Goal: Task Accomplishment & Management: Manage account settings

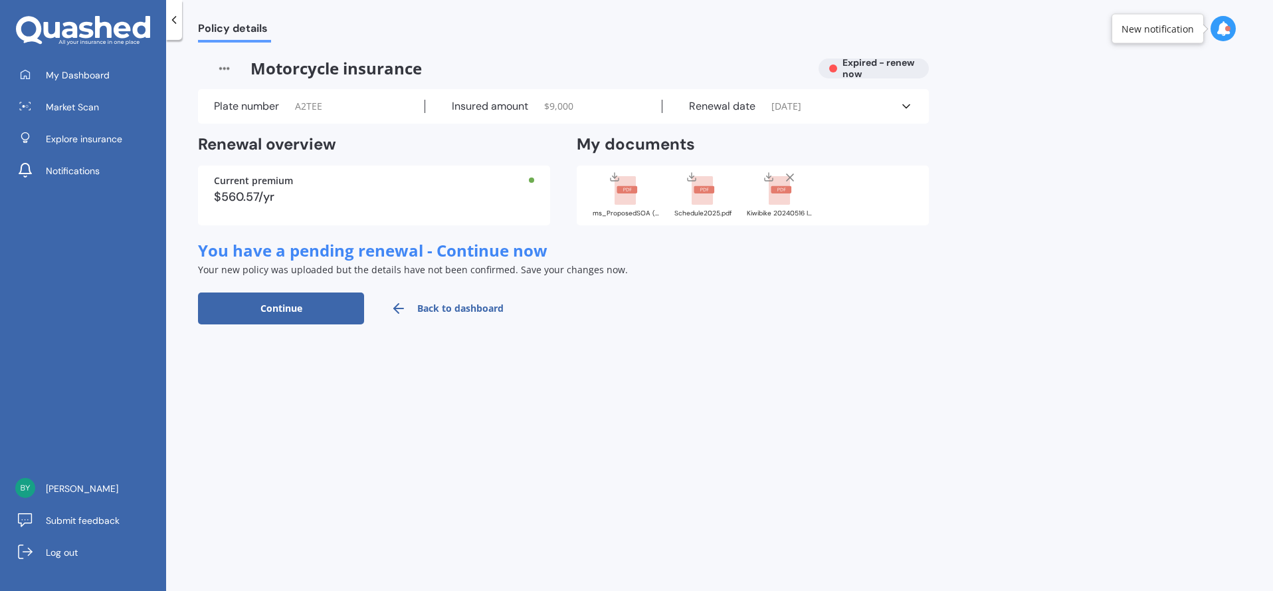
click at [301, 305] on button "Continue" at bounding box center [281, 308] width 166 height 32
select select "30"
select select "05"
select select "2025"
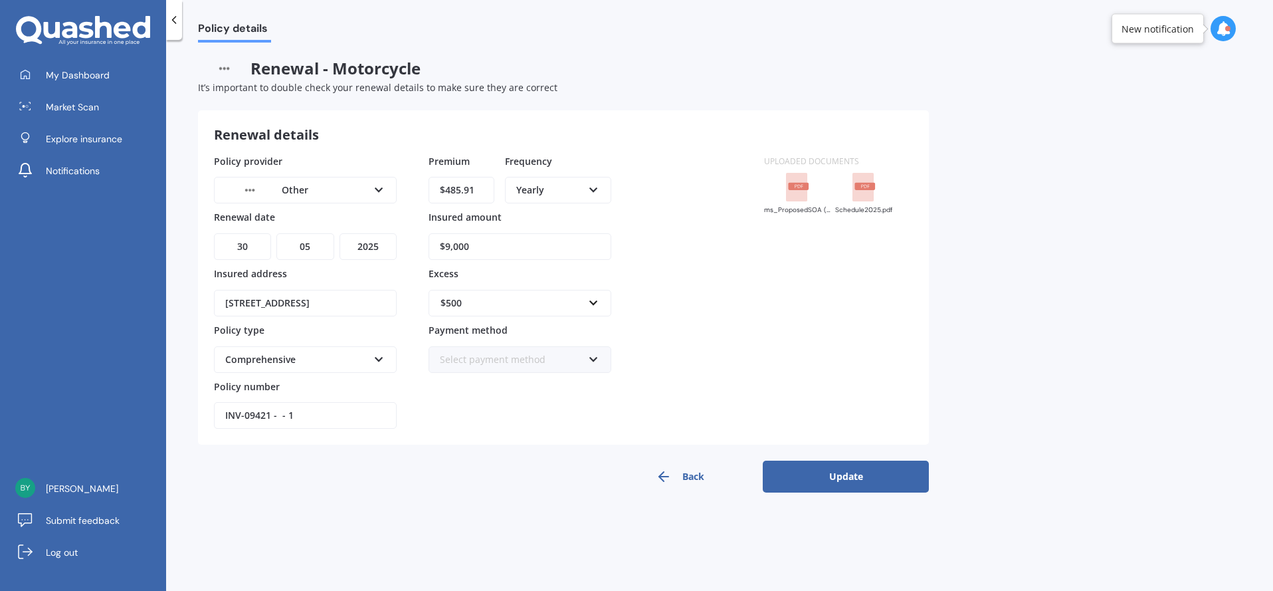
drag, startPoint x: 492, startPoint y: 244, endPoint x: 370, endPoint y: 251, distance: 121.8
click at [370, 251] on div "Policy provider Other AA AMI AMP ANZ ASB Ando BNZ Co-Operative Bank FMG Initio …" at bounding box center [481, 291] width 534 height 275
type input "$7,500"
click at [452, 303] on div "$500" at bounding box center [512, 303] width 143 height 15
click at [465, 427] on span "$1,000" at bounding box center [454, 426] width 29 height 13
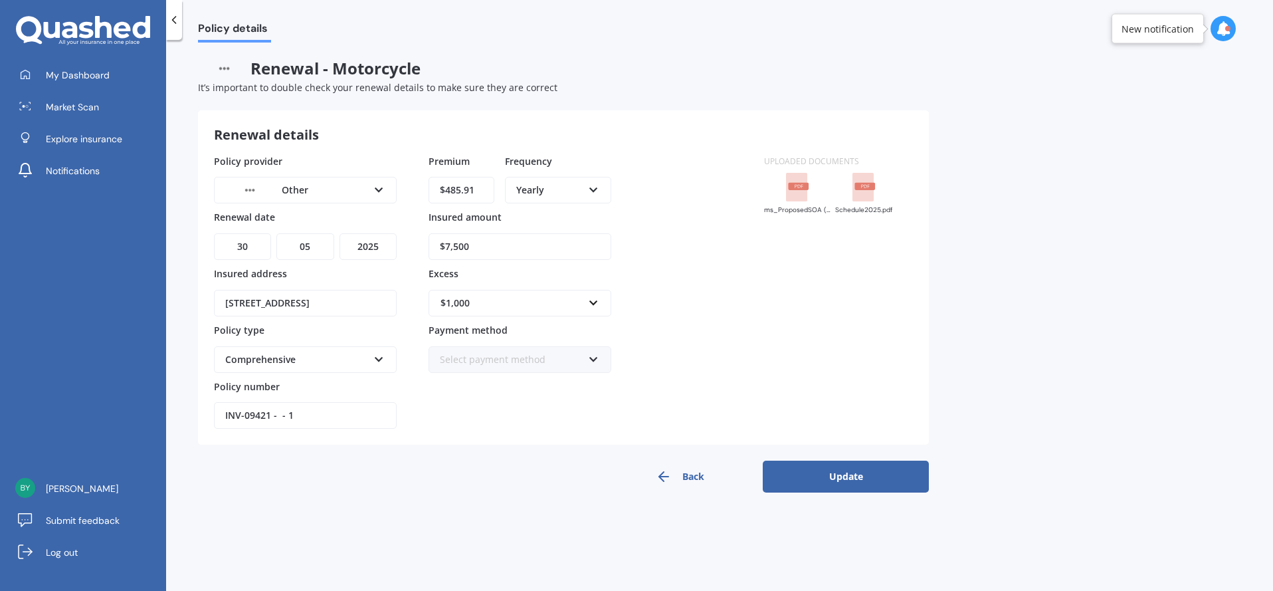
click at [703, 346] on div "Policy provider Other AA AMI AMP ANZ ASB Ando BNZ Co-Operative Bank FMG Initio …" at bounding box center [481, 291] width 534 height 275
click at [298, 356] on div "Comprehensive" at bounding box center [296, 359] width 143 height 15
click at [845, 476] on button "Update" at bounding box center [846, 476] width 166 height 32
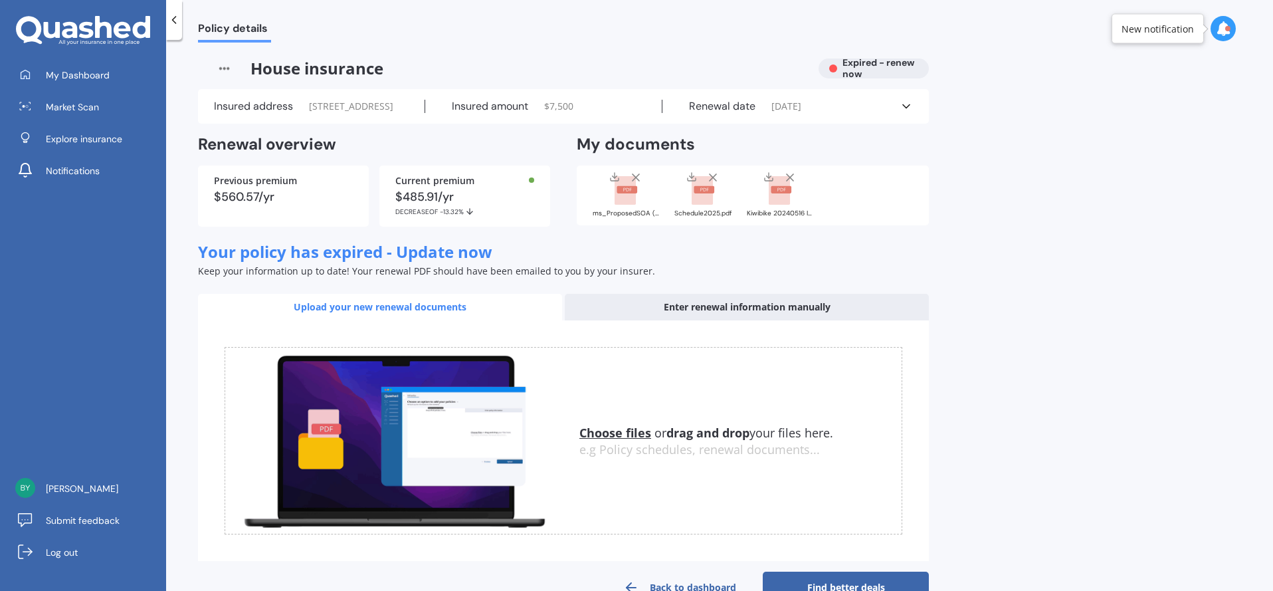
click at [692, 320] on div "Enter renewal information manually" at bounding box center [747, 307] width 364 height 27
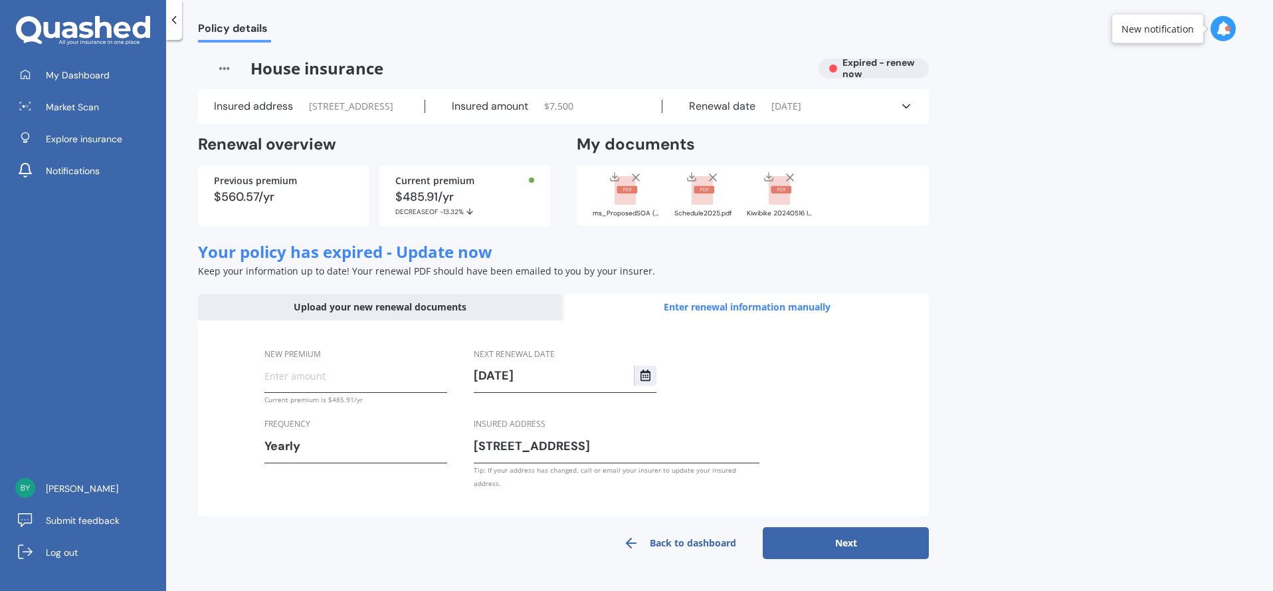
click at [801, 113] on span "[DATE]" at bounding box center [786, 106] width 30 height 13
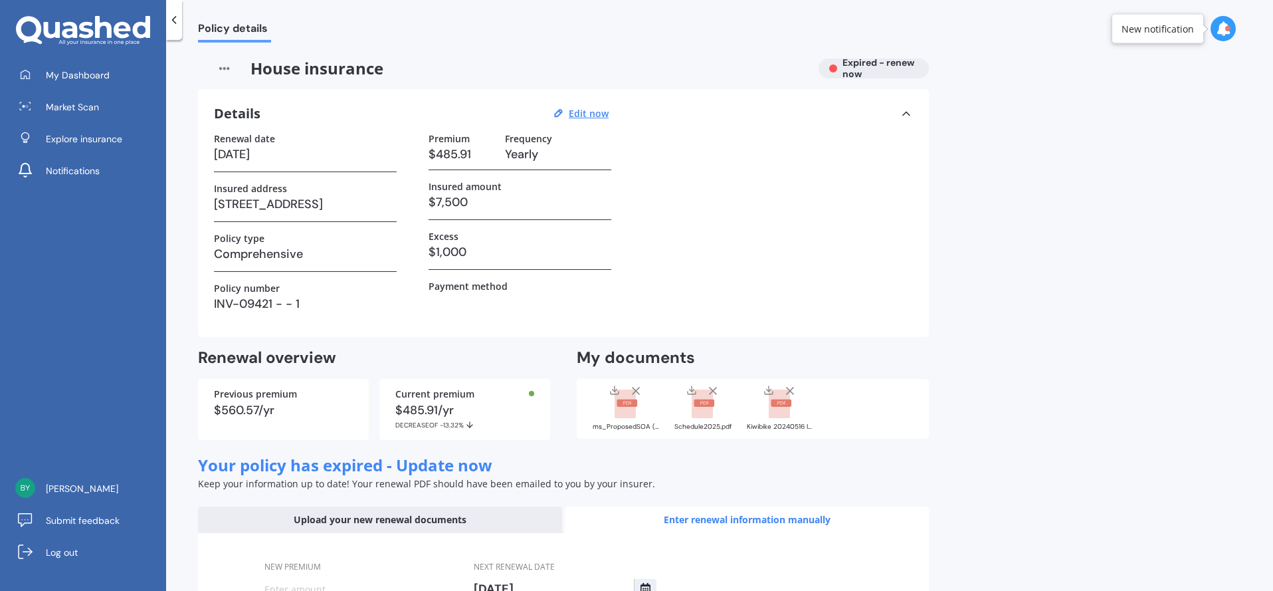
click at [253, 154] on h3 "[DATE]" at bounding box center [305, 154] width 183 height 20
drag, startPoint x: 280, startPoint y: 153, endPoint x: 270, endPoint y: 153, distance: 10.0
click at [270, 153] on h3 "[DATE]" at bounding box center [305, 154] width 183 height 20
click at [248, 153] on h3 "[DATE]" at bounding box center [305, 154] width 183 height 20
drag, startPoint x: 233, startPoint y: 157, endPoint x: 327, endPoint y: 150, distance: 93.9
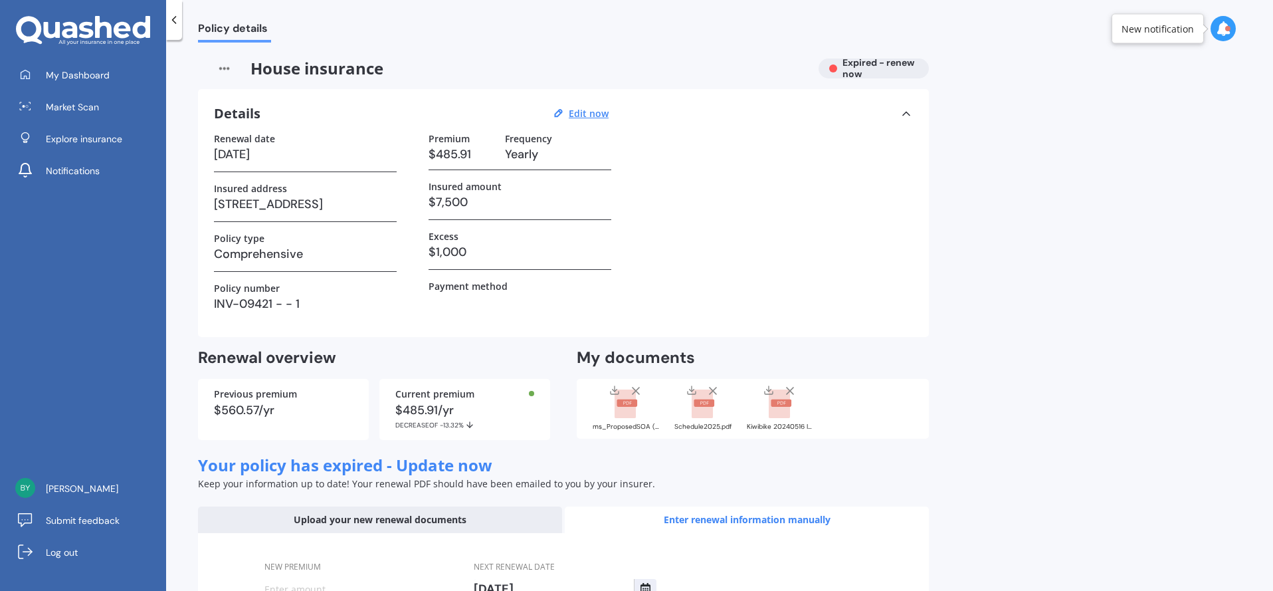
click at [324, 153] on h3 "[DATE]" at bounding box center [305, 154] width 183 height 20
click at [573, 110] on u "Edit now" at bounding box center [589, 113] width 40 height 13
select select "30"
select select "05"
select select "2025"
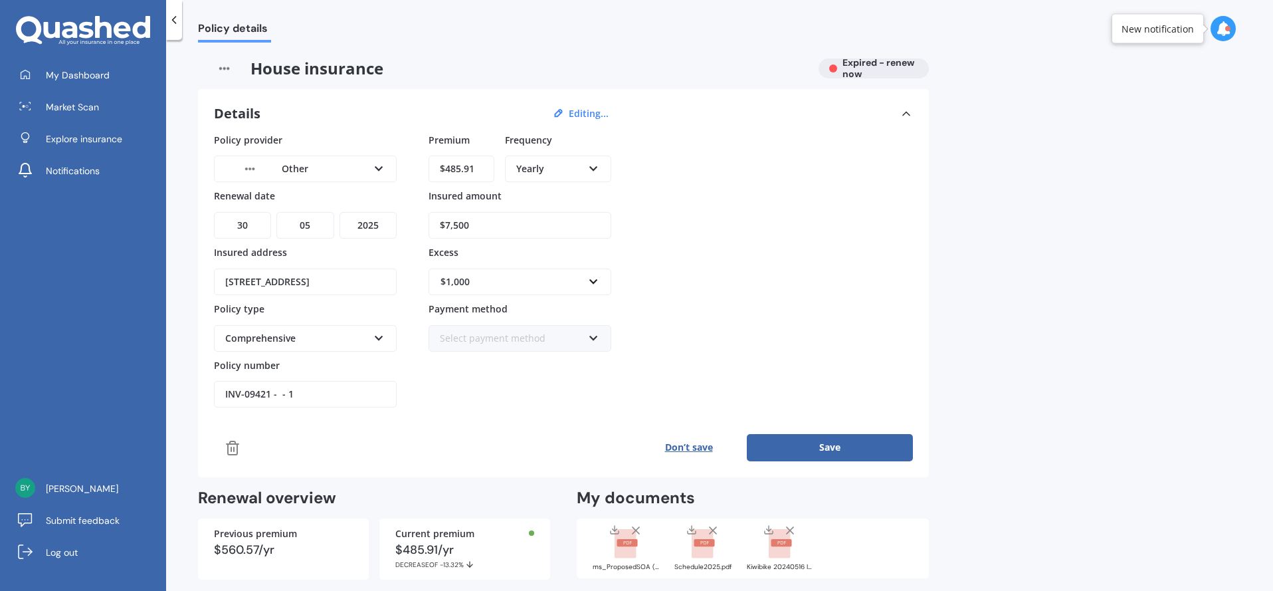
click at [251, 228] on select "DD 01 02 03 04 05 06 07 08 09 10 11 12 13 14 15 16 17 18 19 20 21 22 23 24 25 2…" at bounding box center [242, 225] width 57 height 27
select select "20"
click at [214, 212] on select "DD 01 02 03 04 05 06 07 08 09 10 11 12 13 14 15 16 17 18 19 20 21 22 23 24 25 2…" at bounding box center [242, 225] width 57 height 27
click at [292, 217] on select "MM 01 02 03 04 05 06 07 08 09 10 11 12" at bounding box center [304, 225] width 57 height 27
select select "06"
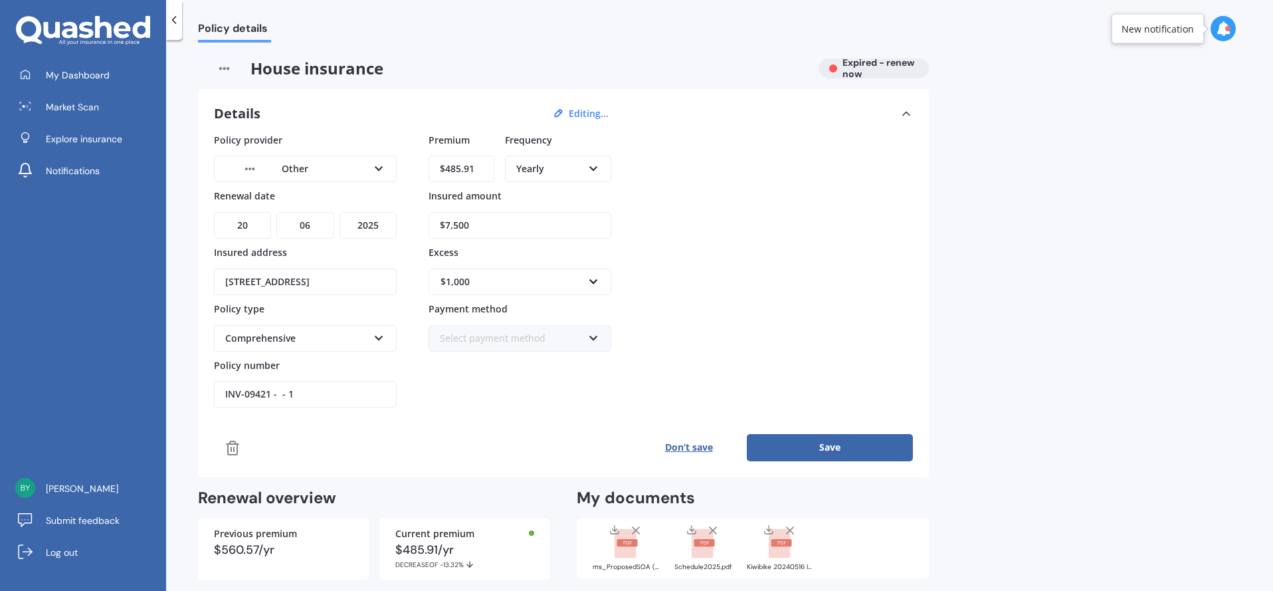
click at [276, 212] on select "MM 01 02 03 04 05 06 07 08 09 10 11 12" at bounding box center [304, 225] width 57 height 27
click at [365, 223] on select "YYYY 2027 2026 2025 2024 2023 2022 2021 2020 2019 2018 2017 2016 2015 2014 2013…" at bounding box center [368, 225] width 57 height 27
select select "2026"
click at [340, 212] on select "YYYY 2027 2026 2025 2024 2023 2022 2021 2020 2019 2018 2017 2016 2015 2014 2013…" at bounding box center [368, 225] width 57 height 27
click at [672, 211] on div "Policy provider Other AA AMI AMP ANZ ASB Ando BNZ Co-Operative Bank FMG Initio …" at bounding box center [563, 270] width 699 height 275
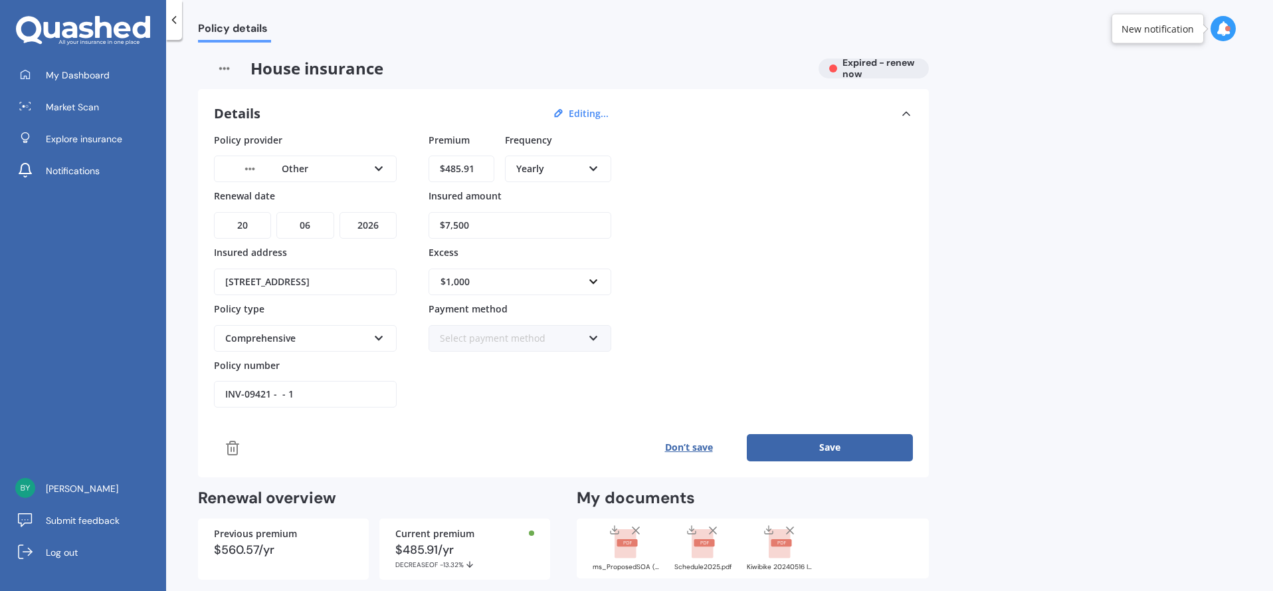
click at [791, 432] on div "Policy provider Other AA AMI AMP ANZ ASB Ando BNZ Co-Operative Bank FMG Initio …" at bounding box center [563, 297] width 699 height 328
click at [807, 447] on button "Save" at bounding box center [830, 447] width 166 height 27
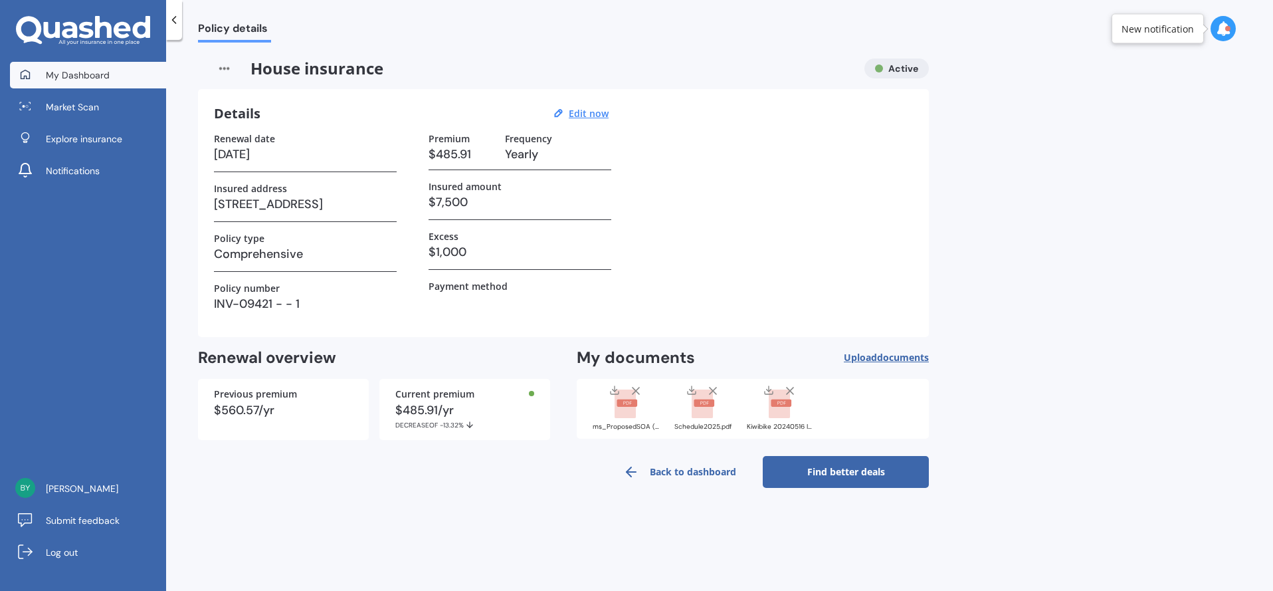
click at [100, 74] on span "My Dashboard" at bounding box center [78, 74] width 64 height 13
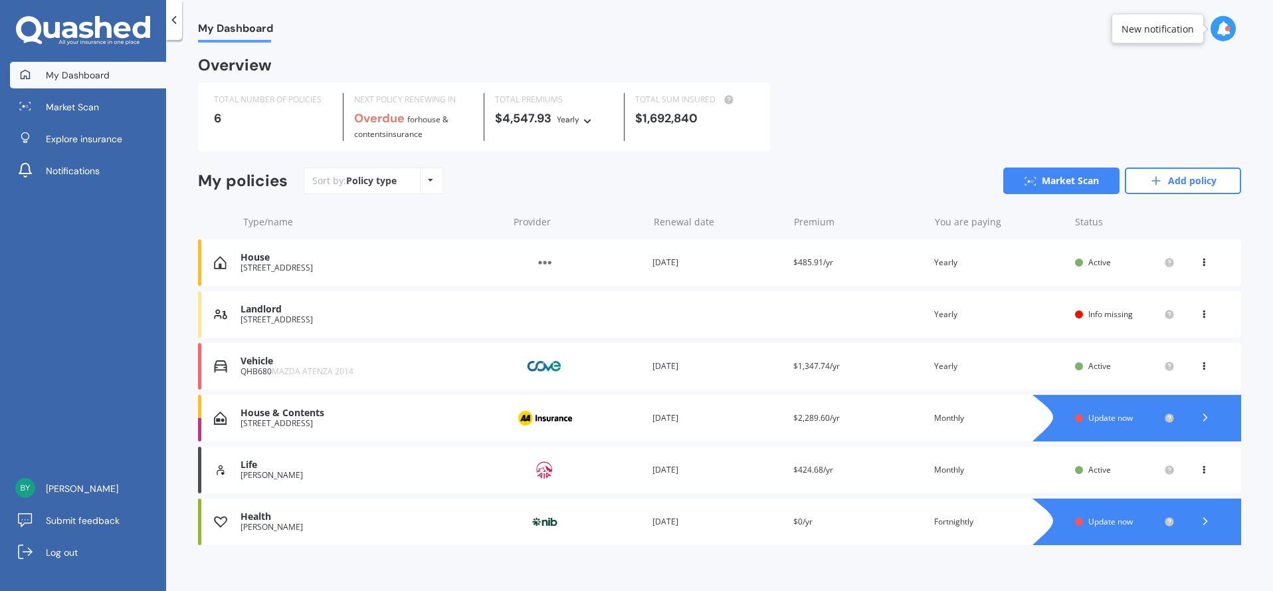
click at [389, 411] on div "House & Contents" at bounding box center [371, 412] width 260 height 11
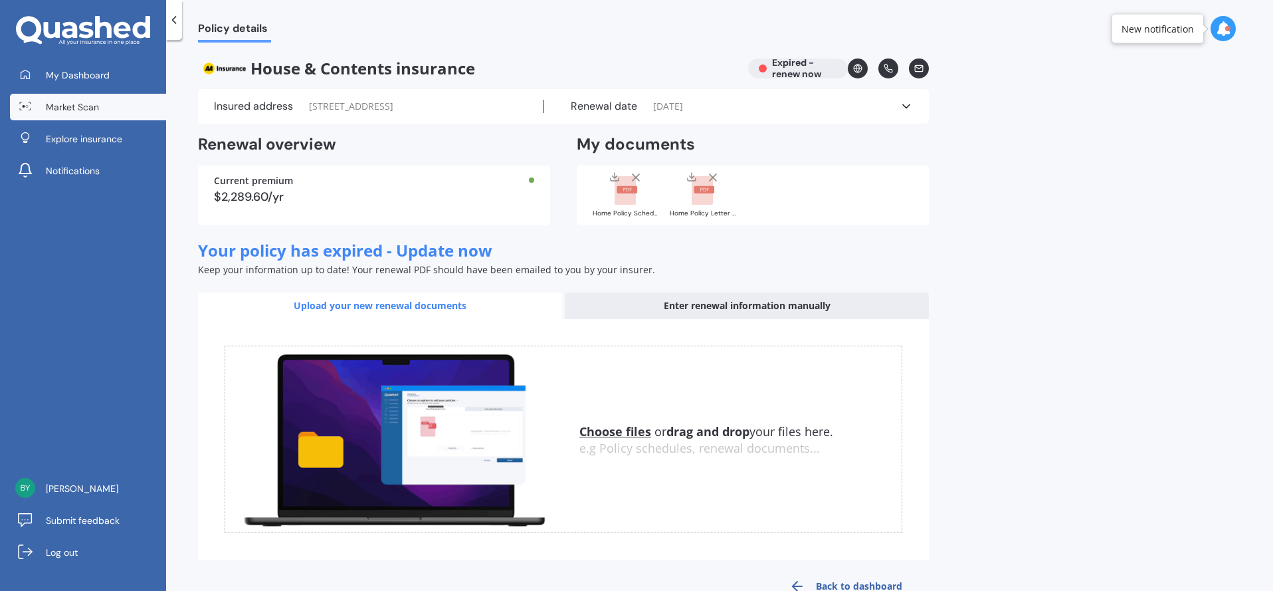
click at [84, 115] on link "Market Scan" at bounding box center [88, 107] width 156 height 27
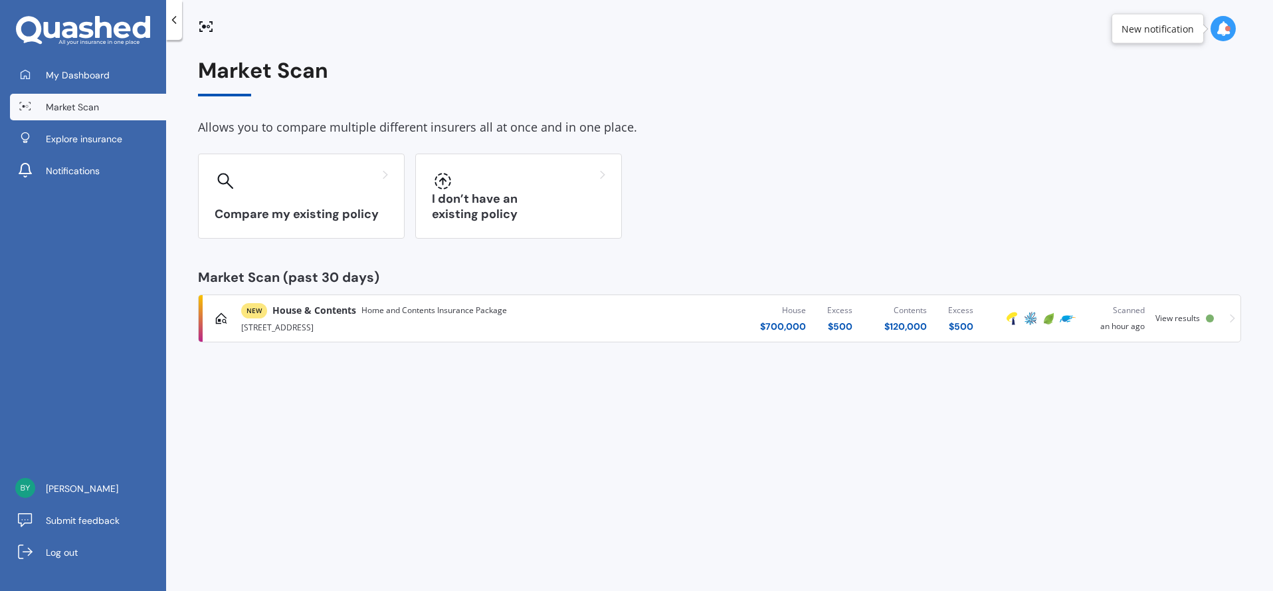
click at [587, 314] on div "NEW House & Contents Home and Contents Insurance Package" at bounding box center [420, 310] width 358 height 15
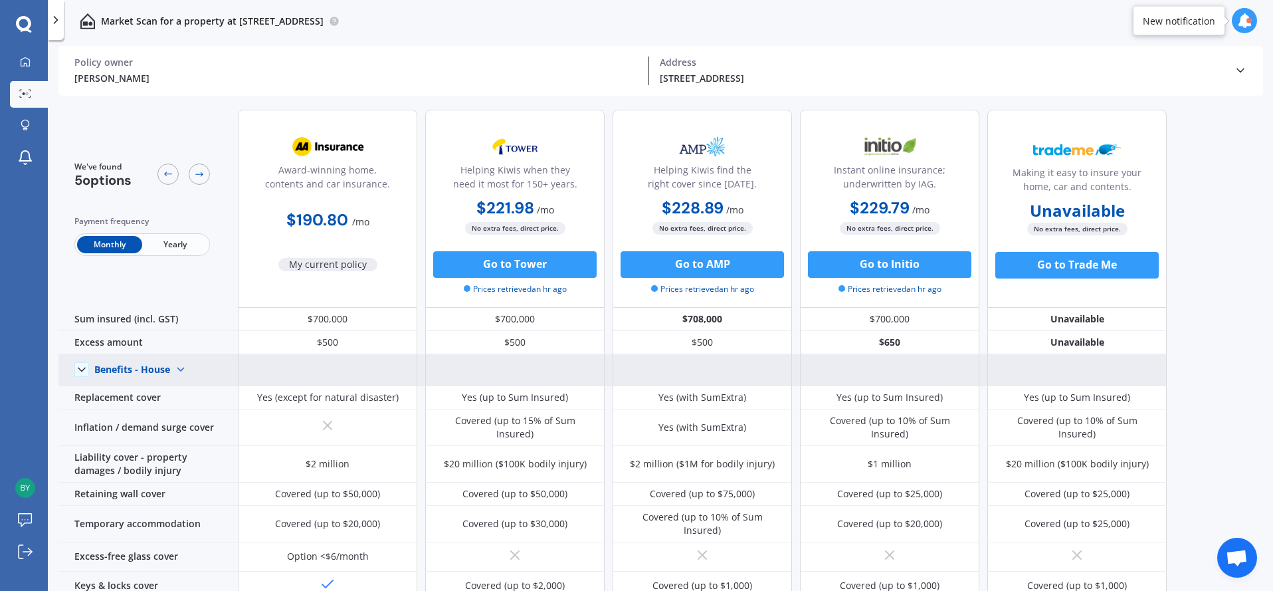
click at [177, 370] on img at bounding box center [180, 369] width 21 height 21
click at [161, 415] on span "Benefits - Contents" at bounding box center [148, 416] width 84 height 13
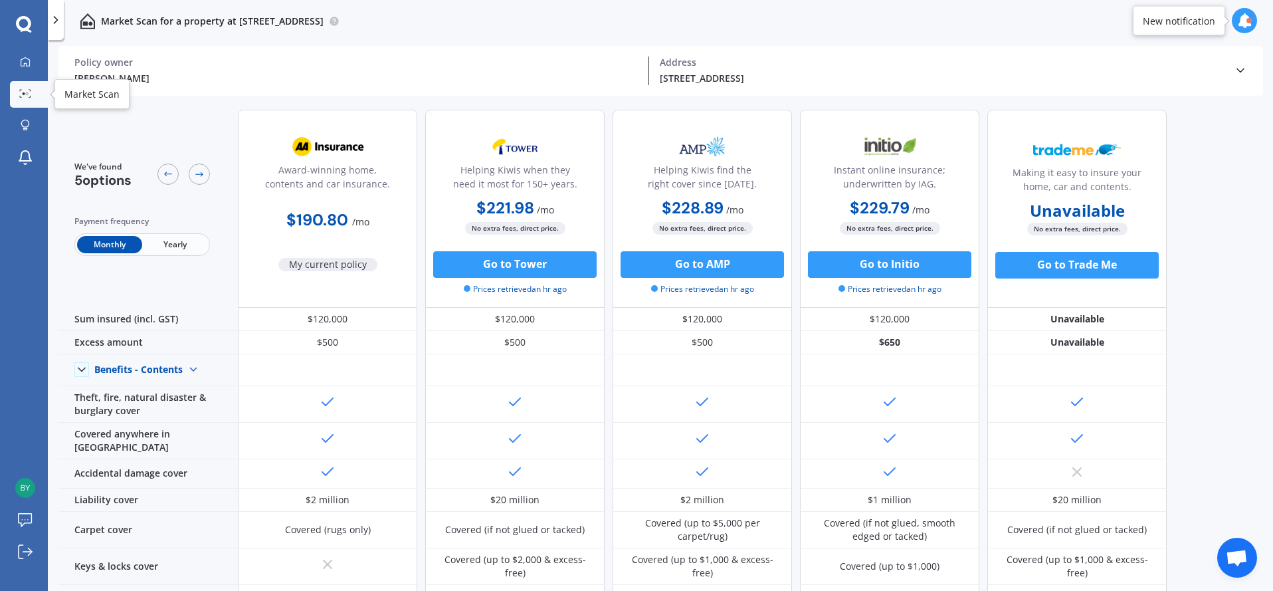
click at [19, 89] on icon at bounding box center [25, 93] width 12 height 9
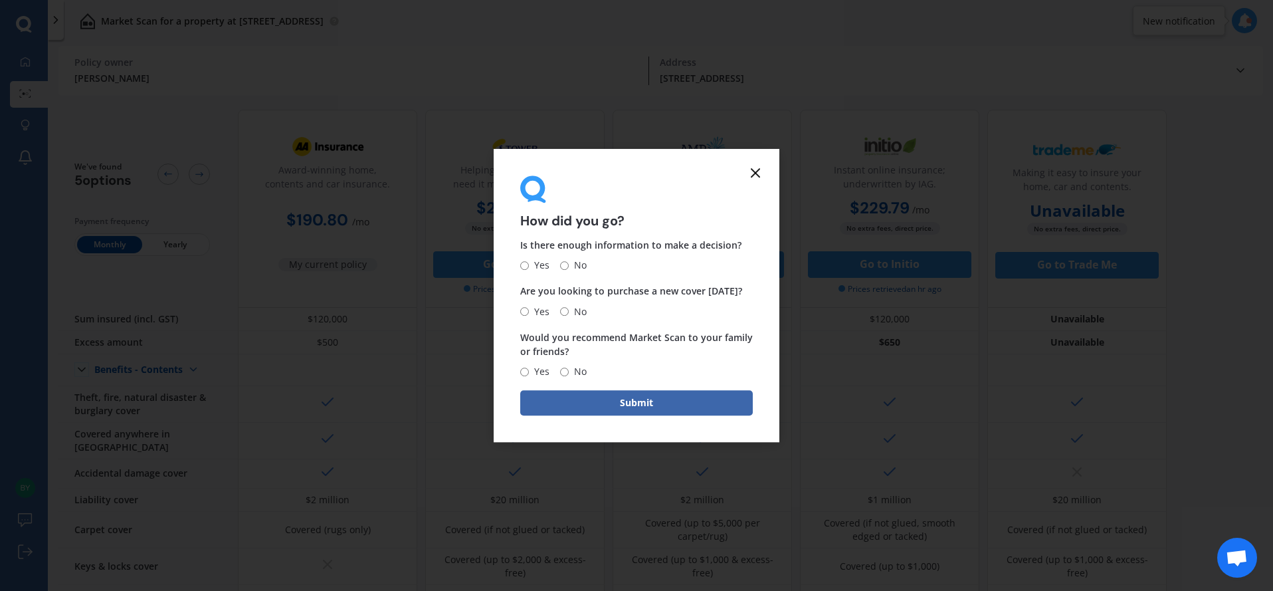
click at [522, 262] on input "Yes" at bounding box center [524, 265] width 9 height 9
radio input "true"
click at [522, 264] on input "Yes" at bounding box center [524, 265] width 9 height 9
click at [563, 312] on input "No" at bounding box center [564, 311] width 9 height 9
radio input "true"
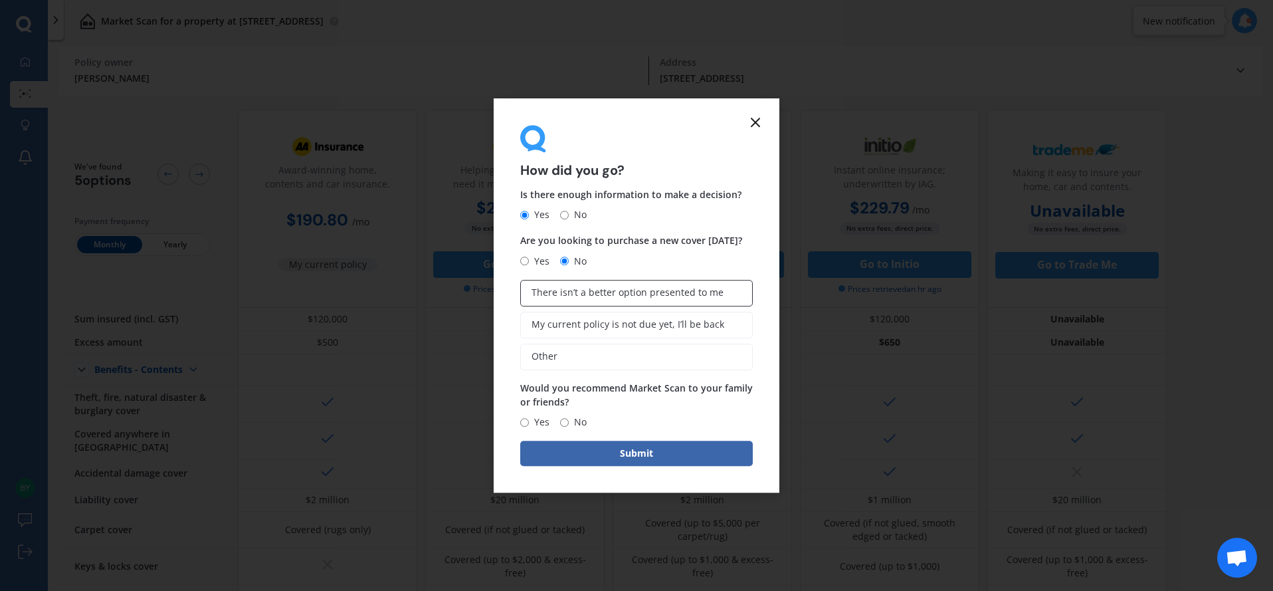
click at [593, 299] on label "There isn’t a better option presented to me" at bounding box center [636, 293] width 233 height 27
click at [0, 0] on input "There isn’t a better option presented to me" at bounding box center [0, 0] width 0 height 0
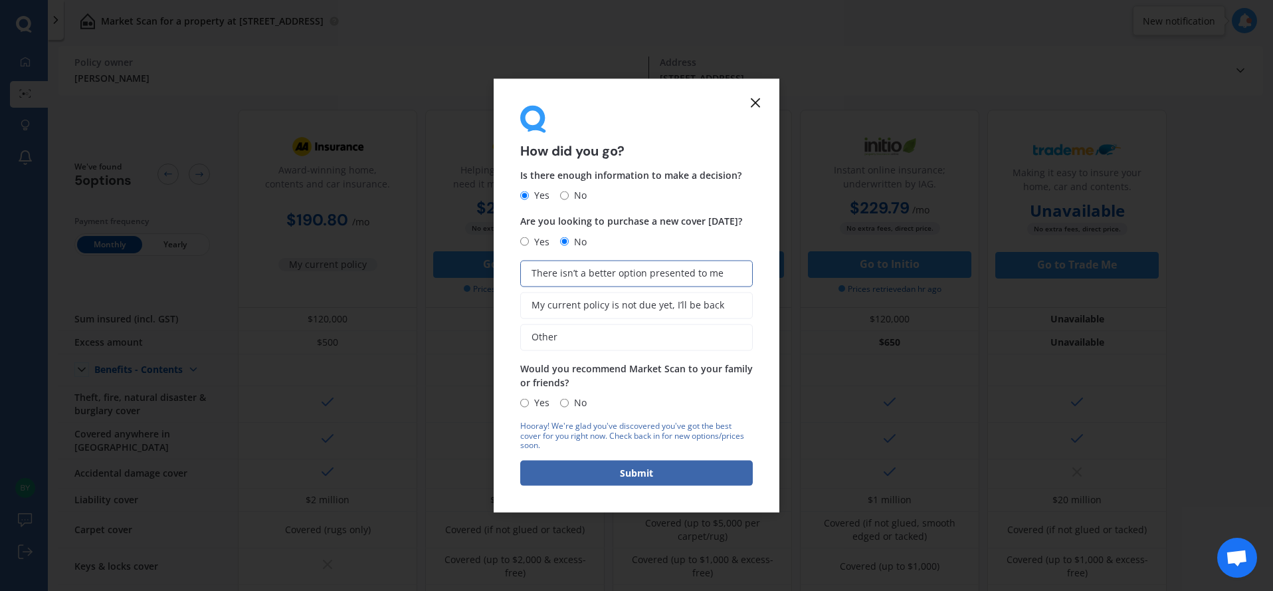
click at [529, 403] on span "Yes" at bounding box center [539, 403] width 21 height 16
click at [529, 403] on input "Yes" at bounding box center [524, 402] width 9 height 9
radio input "true"
click at [553, 473] on button "Submit" at bounding box center [636, 472] width 233 height 25
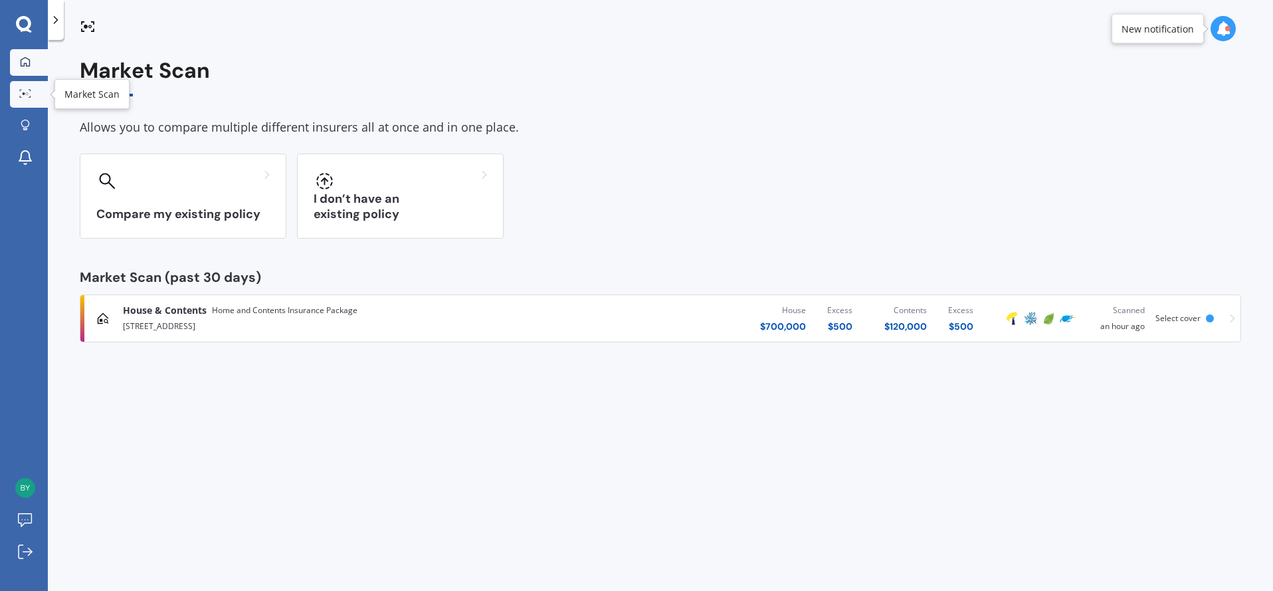
click at [23, 62] on icon at bounding box center [25, 61] width 11 height 11
click at [27, 62] on icon at bounding box center [25, 61] width 11 height 11
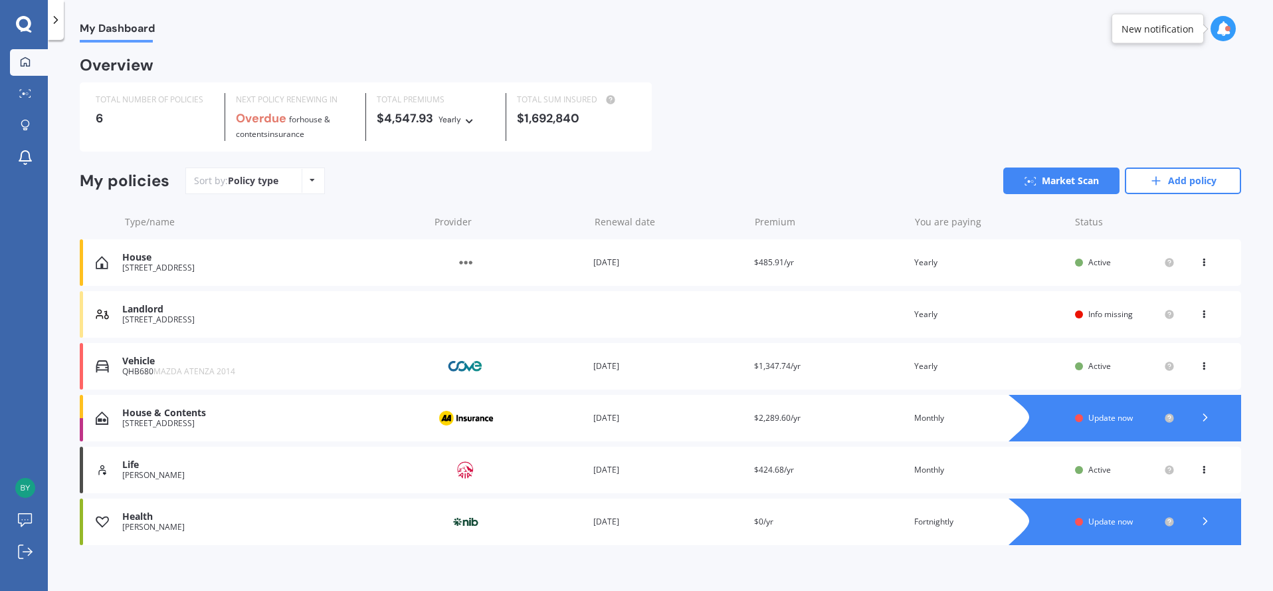
click at [661, 419] on div "Renewal date [DATE]" at bounding box center [668, 417] width 150 height 13
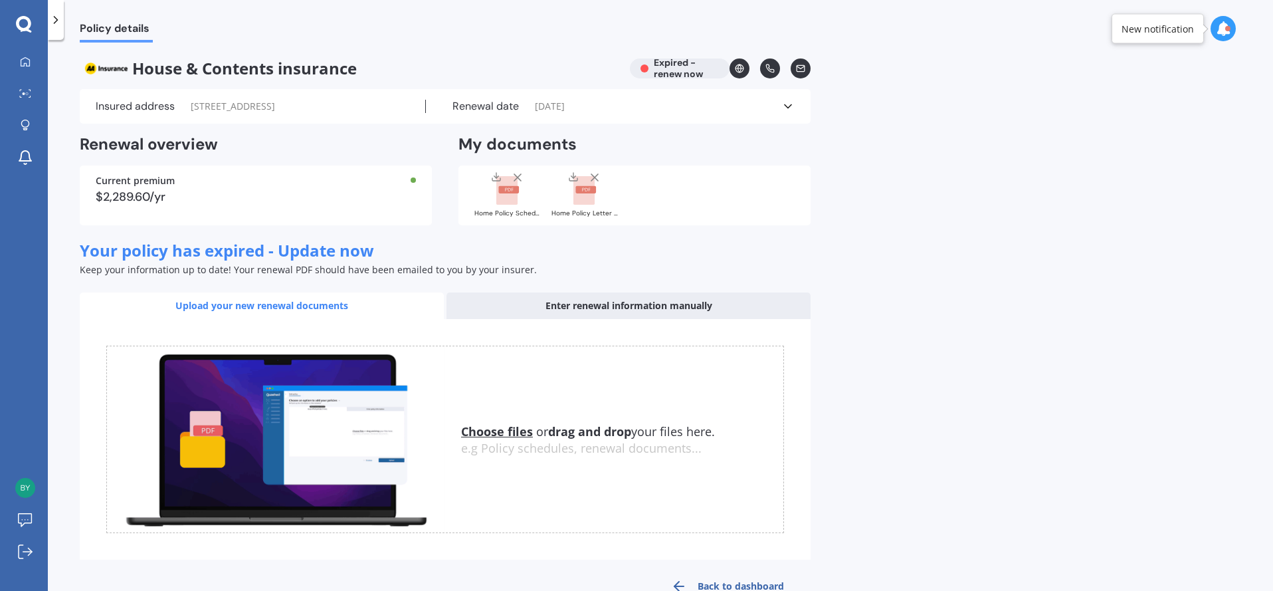
click at [500, 433] on u "Choose files" at bounding box center [497, 431] width 72 height 16
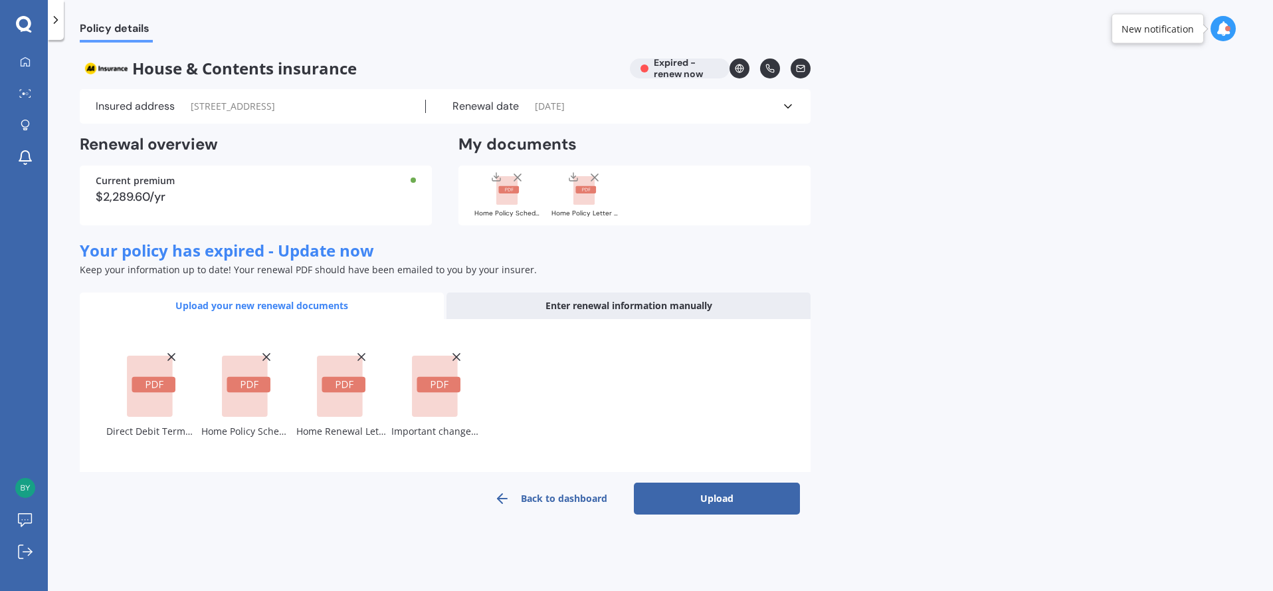
click at [724, 498] on button "Upload" at bounding box center [717, 498] width 166 height 32
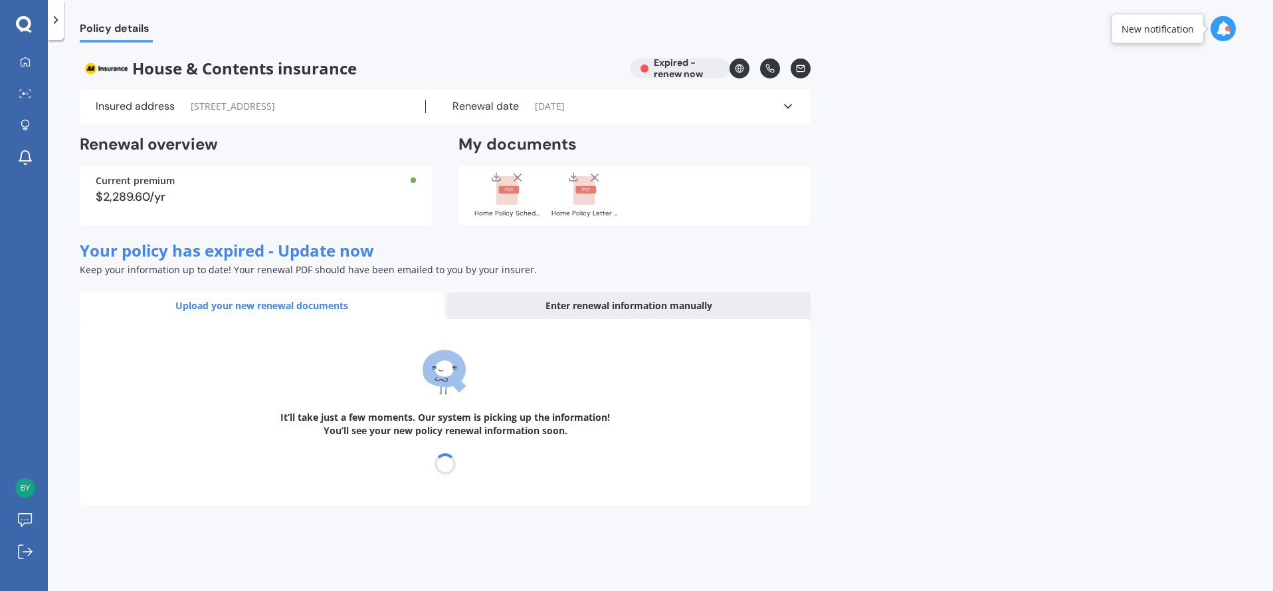
select select "22"
select select "06"
select select "2026"
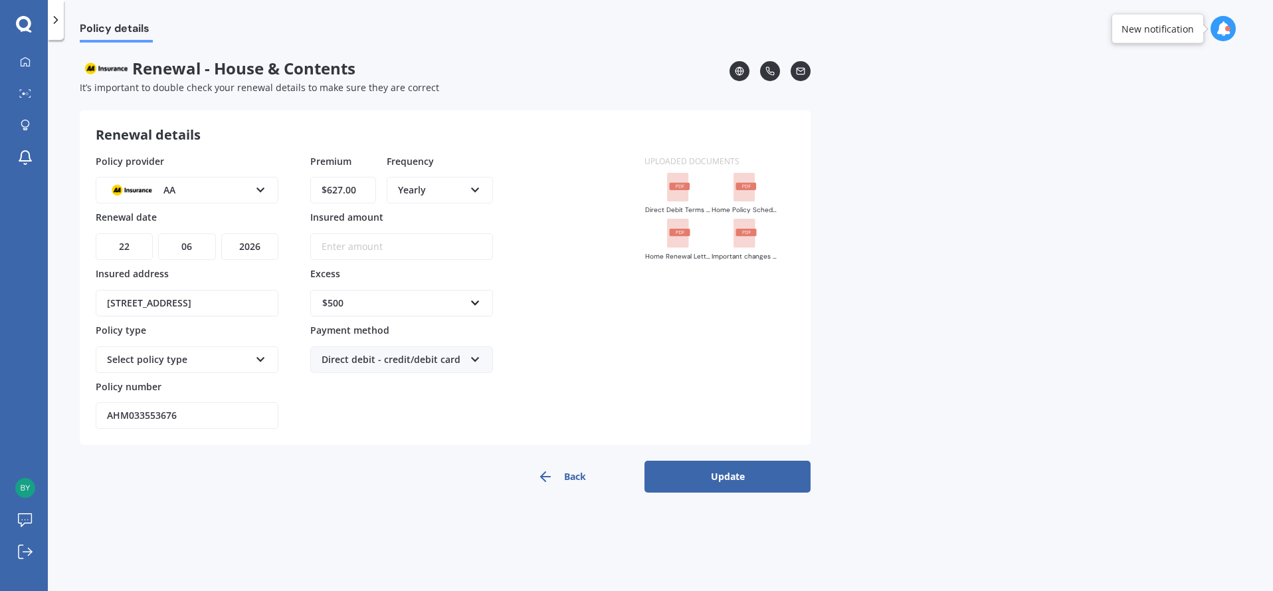
click at [693, 478] on button "Update" at bounding box center [728, 476] width 166 height 32
